Goal: Task Accomplishment & Management: Use online tool/utility

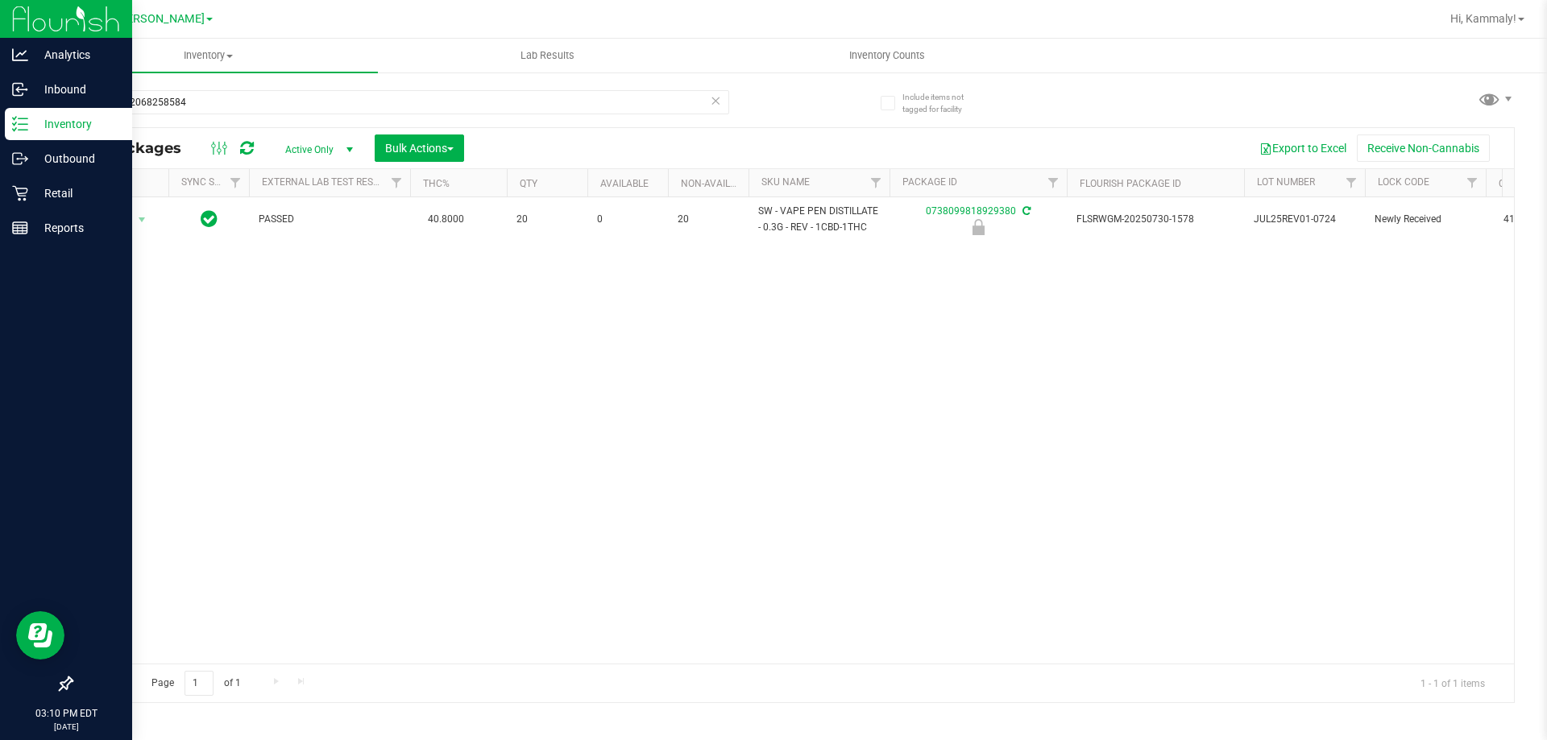
type input "0122602068258584"
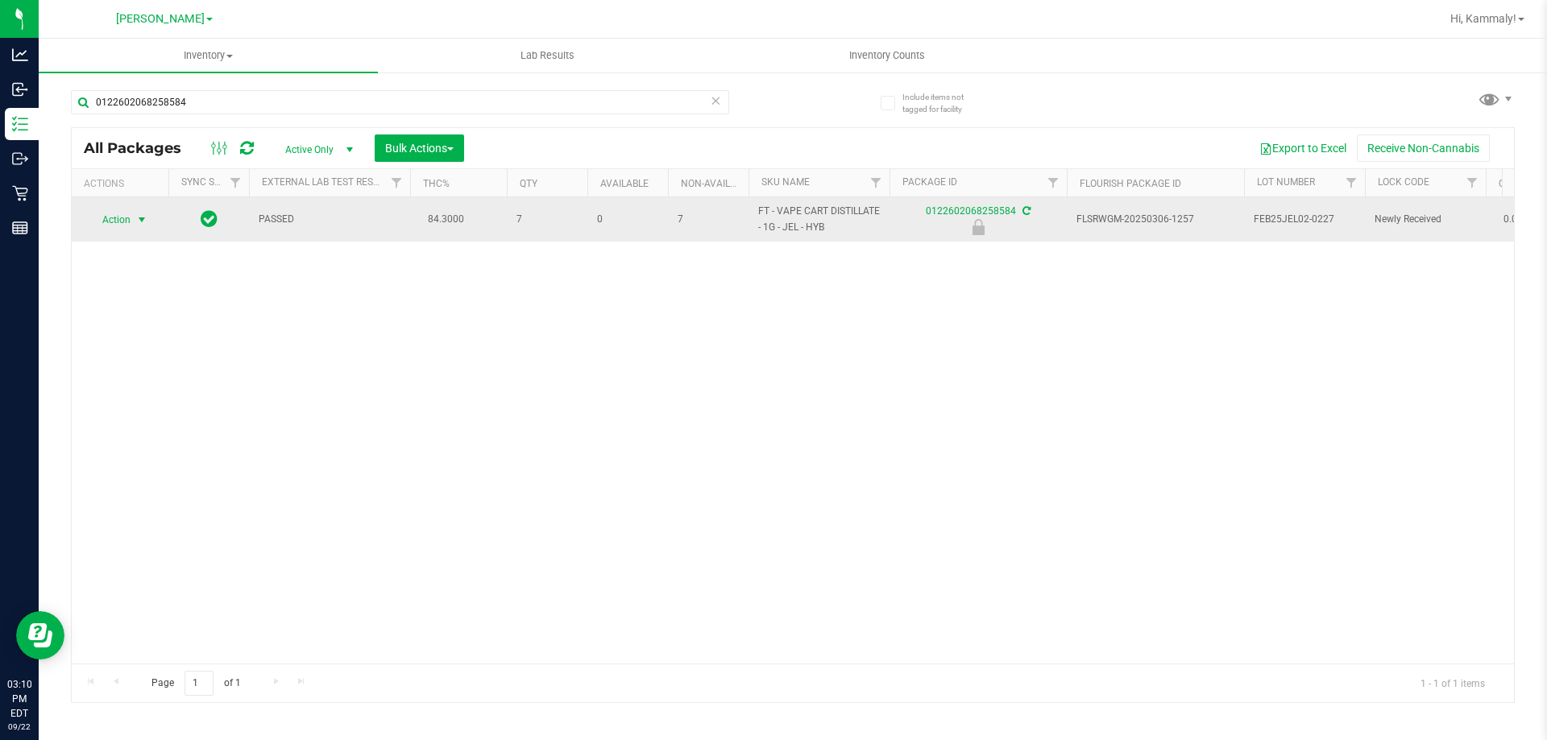
click at [123, 229] on span "Action" at bounding box center [110, 220] width 44 height 23
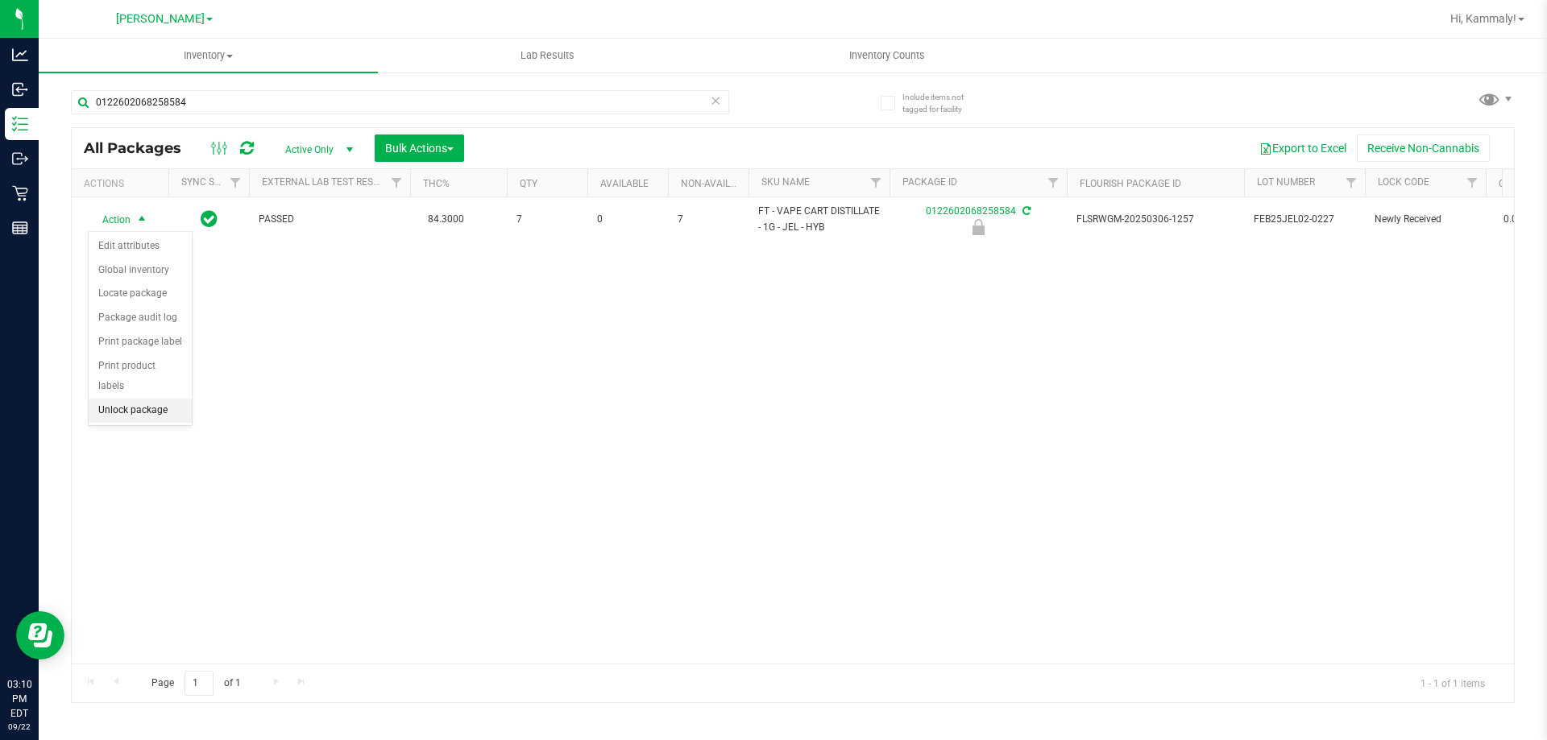
click at [123, 399] on li "Unlock package" at bounding box center [140, 411] width 103 height 24
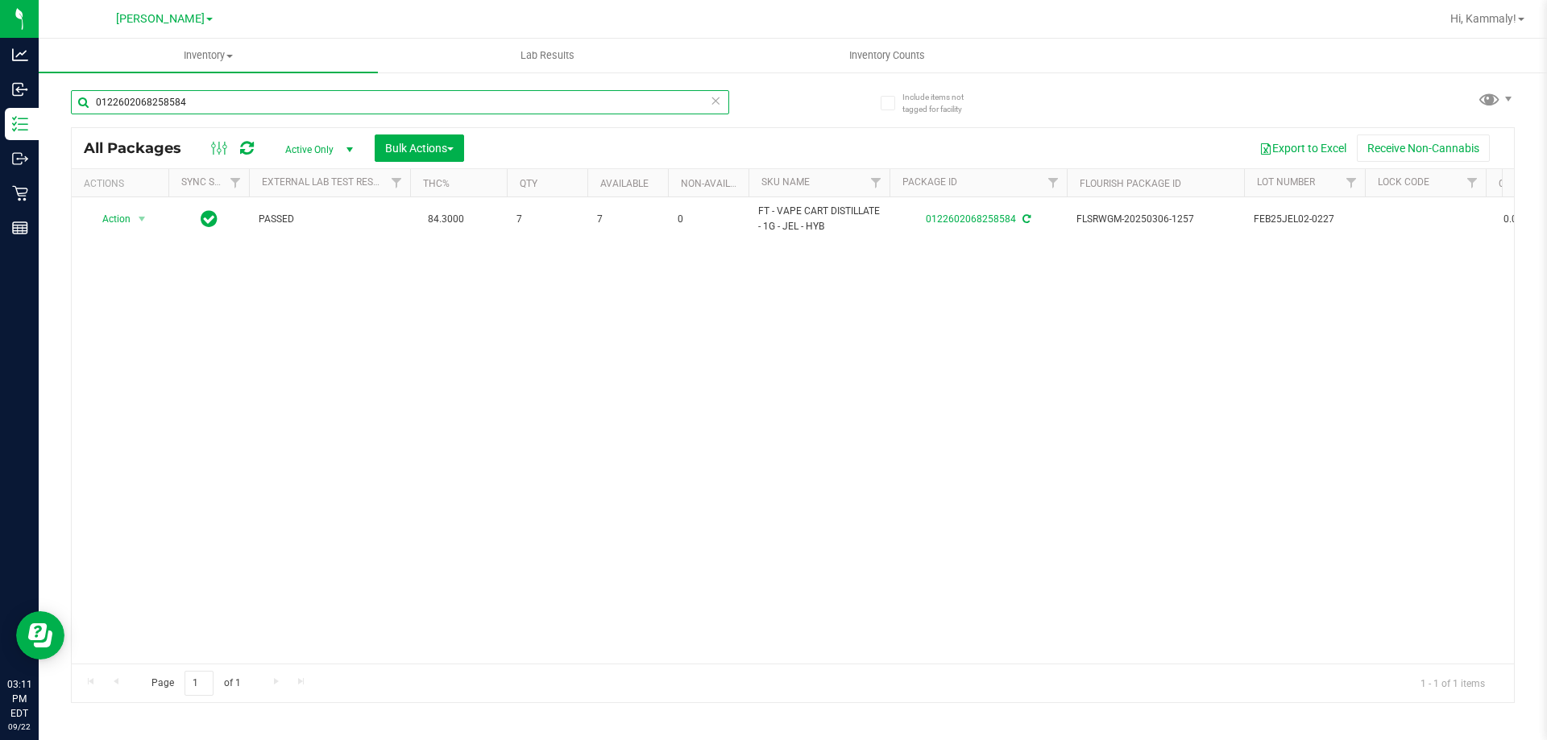
click at [252, 106] on input "0122602068258584" at bounding box center [400, 102] width 658 height 24
click at [713, 99] on icon at bounding box center [715, 99] width 11 height 19
click at [688, 103] on input "text" at bounding box center [400, 102] width 658 height 24
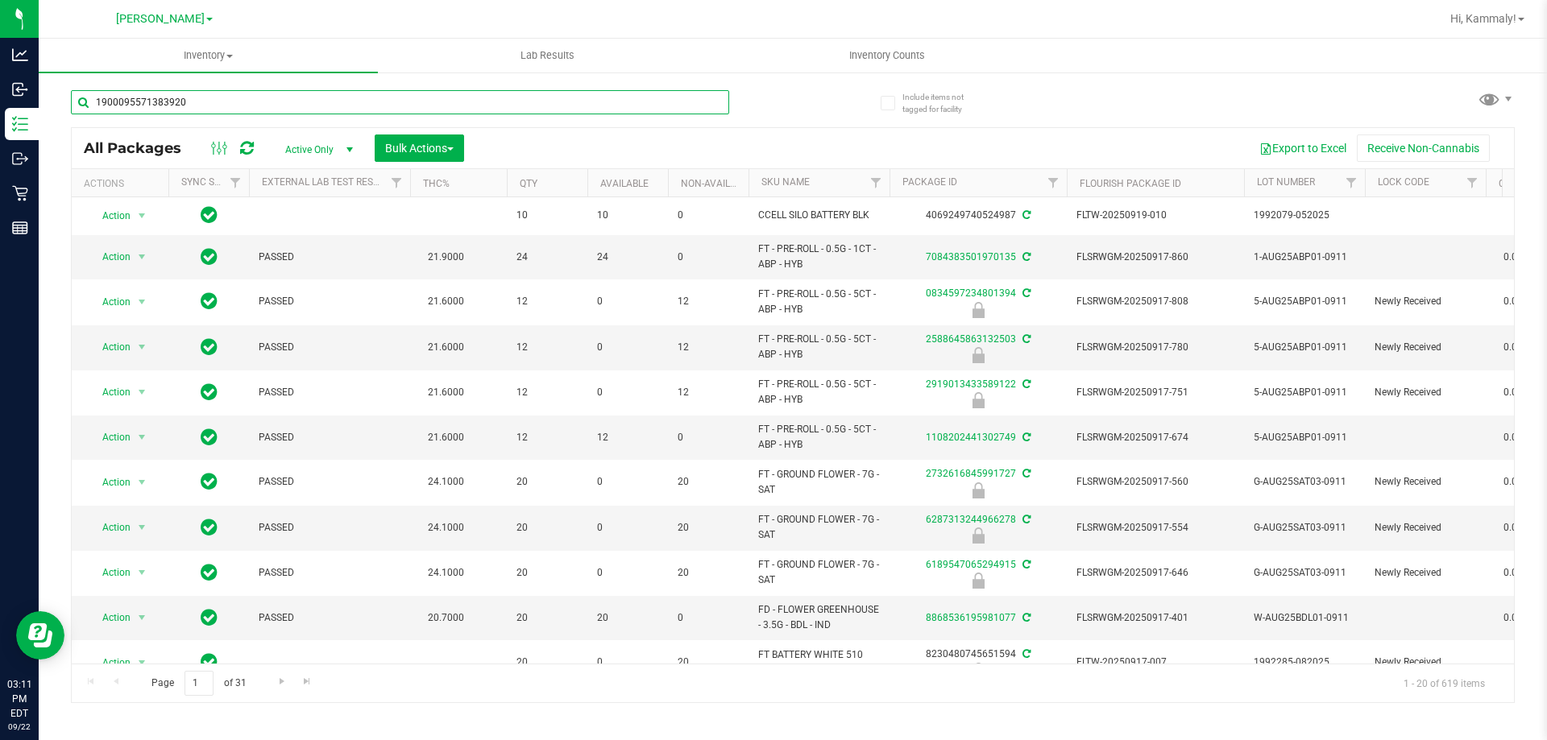
type input "1900095571383920"
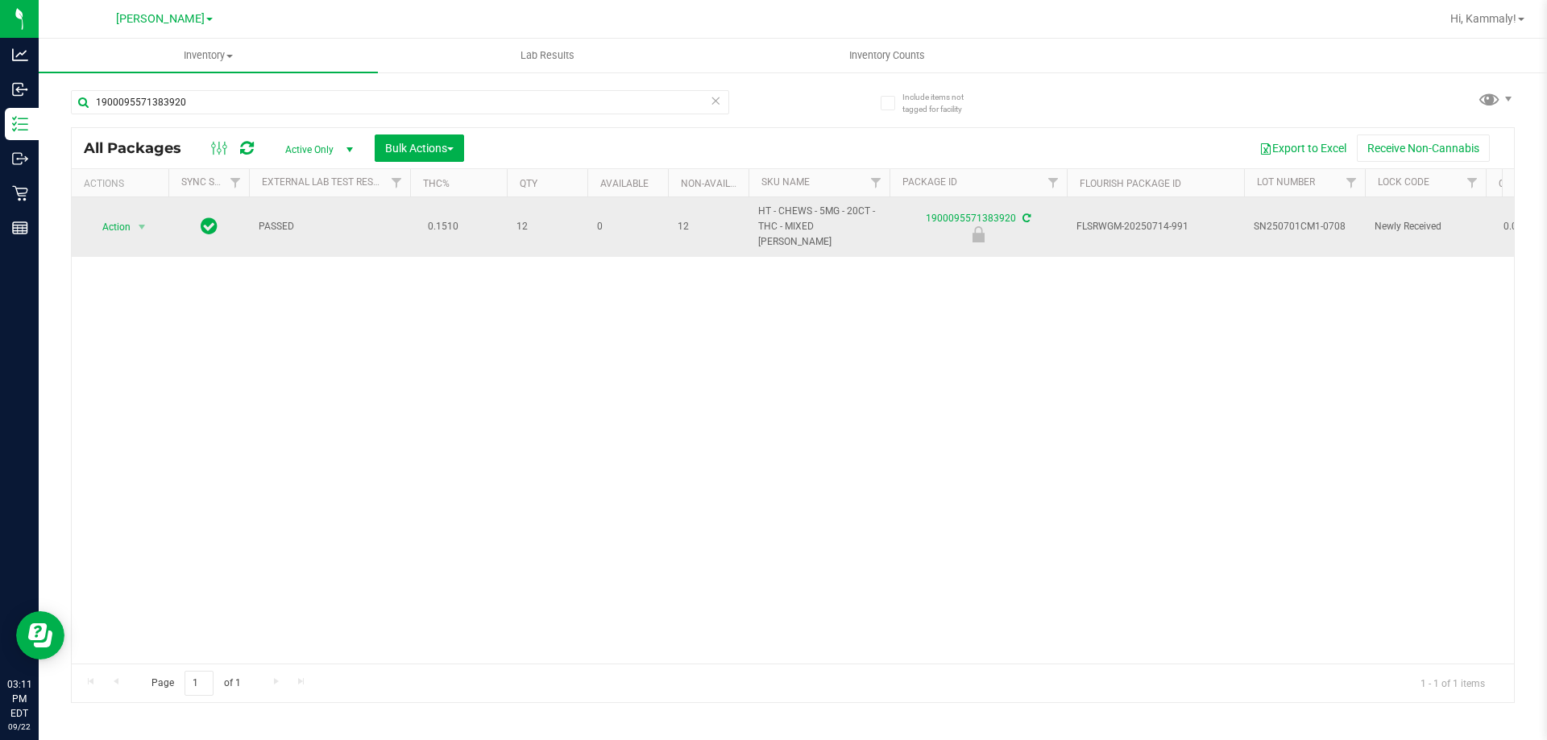
click at [96, 216] on span "Action" at bounding box center [110, 227] width 44 height 23
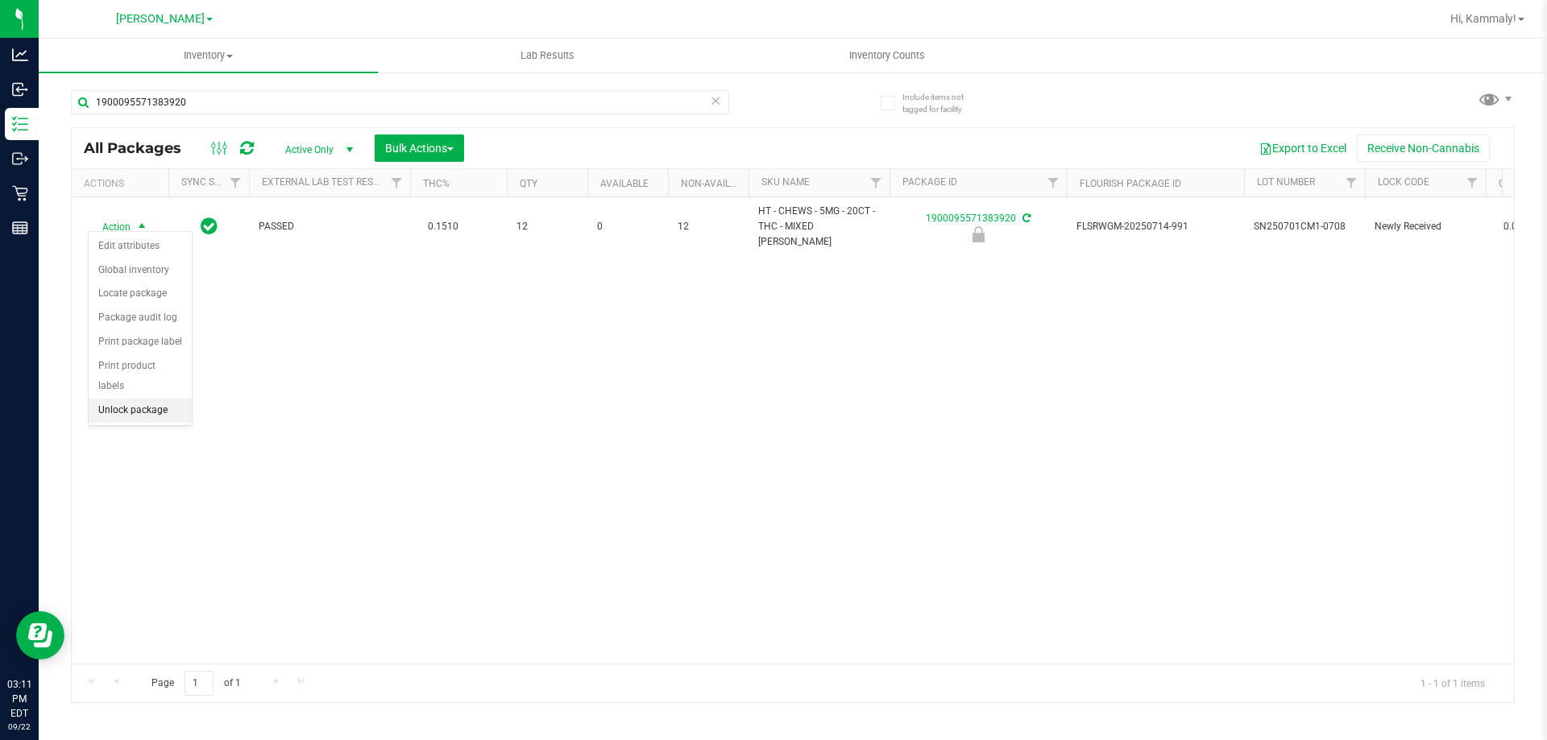
click at [172, 399] on li "Unlock package" at bounding box center [140, 411] width 103 height 24
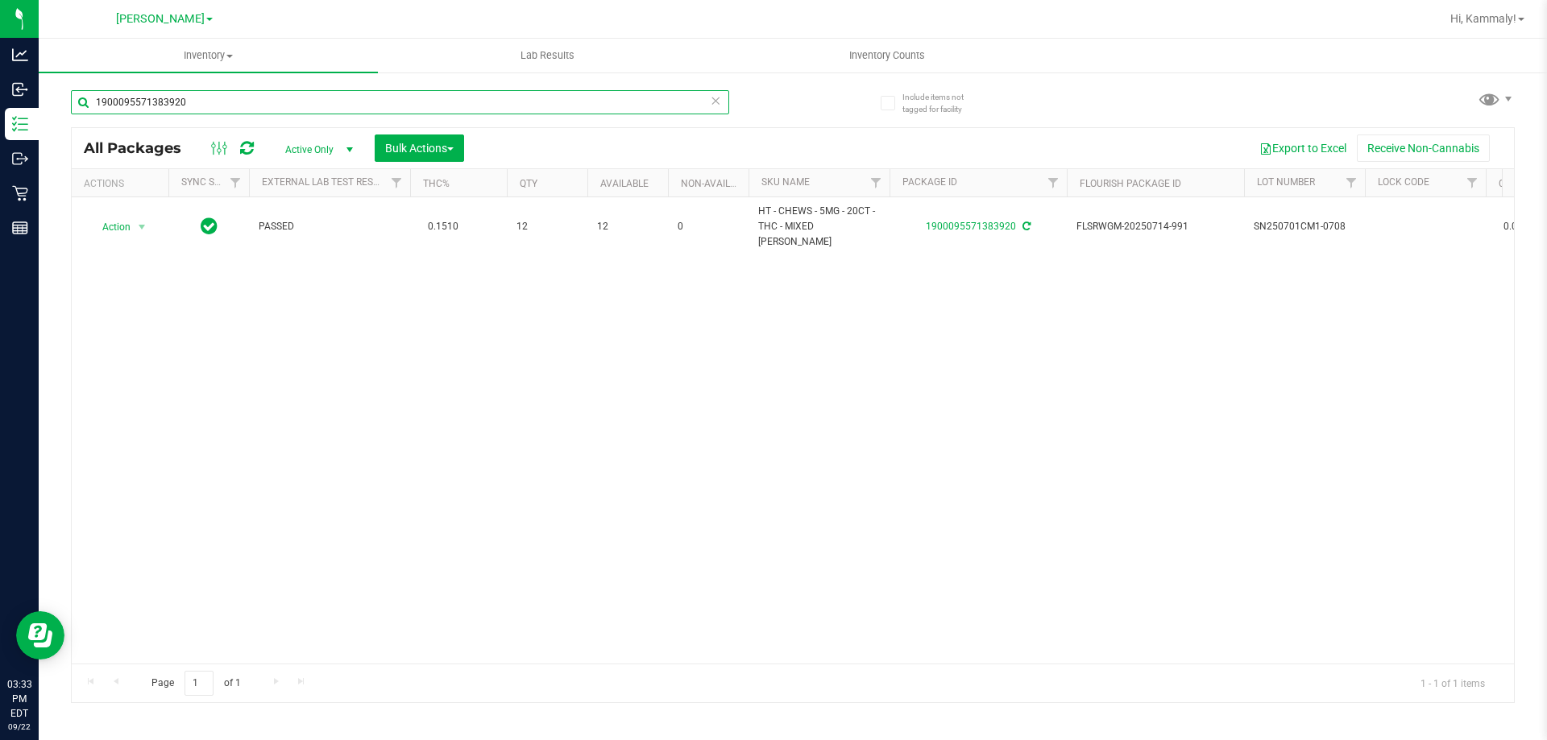
click at [403, 102] on input "1900095571383920" at bounding box center [400, 102] width 658 height 24
type input "milk"
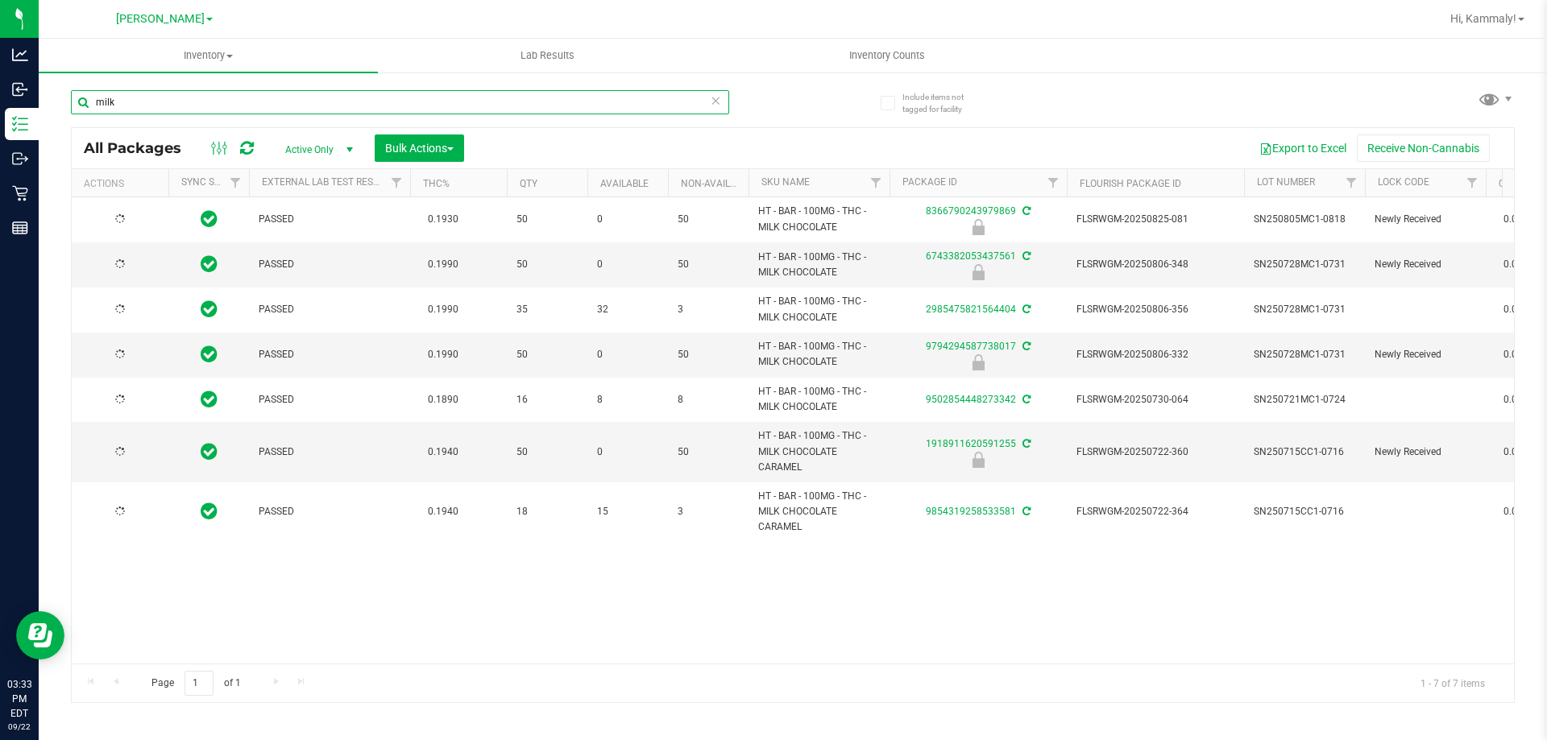
type input "[DATE]"
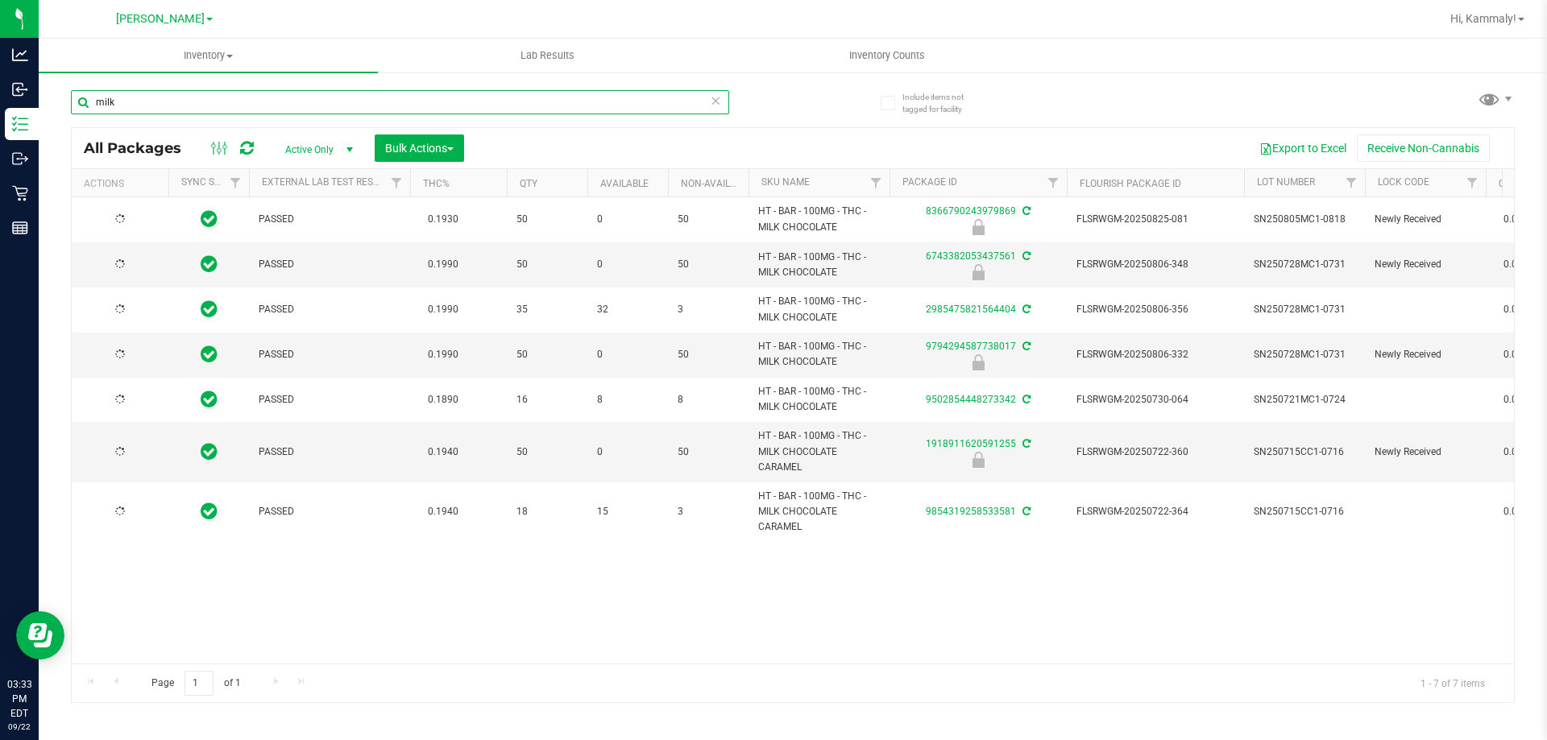
type input "[DATE]"
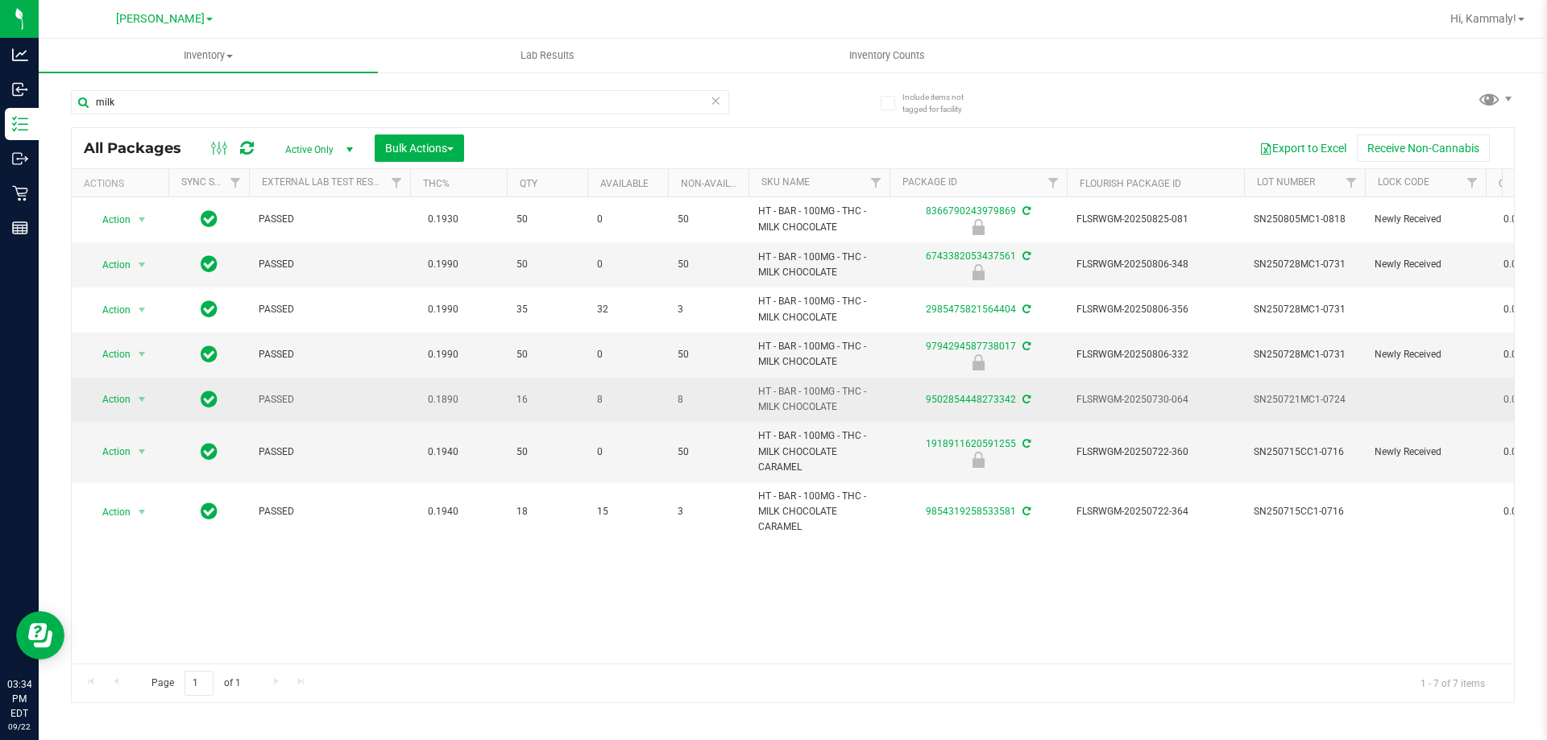
click at [794, 392] on span "HT - BAR - 100MG - THC - MILK CHOCOLATE" at bounding box center [819, 399] width 122 height 31
copy tr "HT - BAR - 100MG - THC - MILK CHOCOLATE"
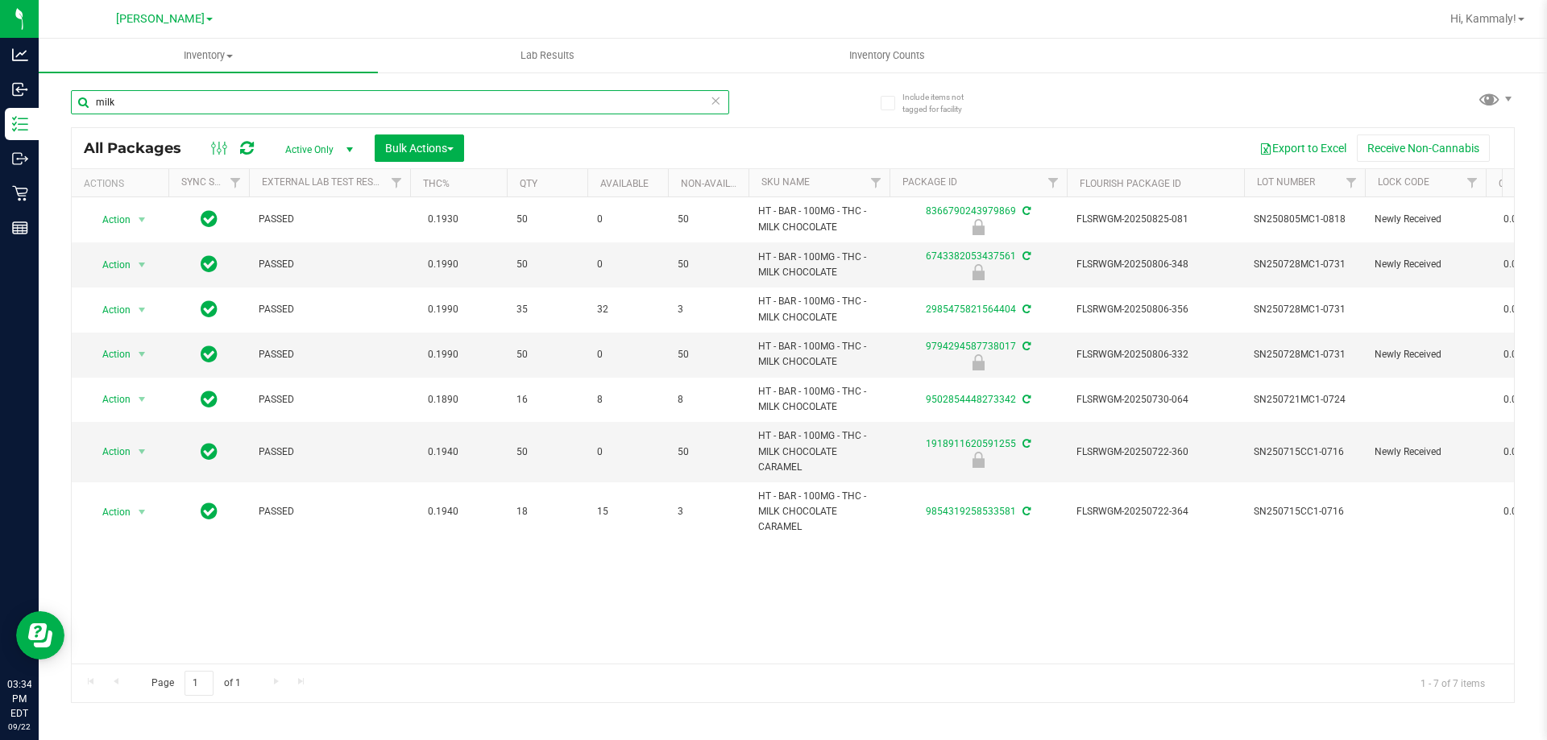
click at [415, 101] on input "milk" at bounding box center [400, 102] width 658 height 24
paste input "HT - BAR - 100MG - THC - MILK CHOCOLATE"
type input "HT - BAR - 100MG - THC - MILK CHOCOLATE"
